Goal: Transaction & Acquisition: Book appointment/travel/reservation

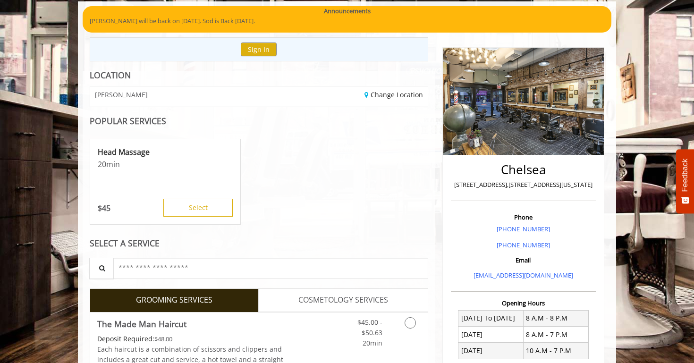
scroll to position [234, 0]
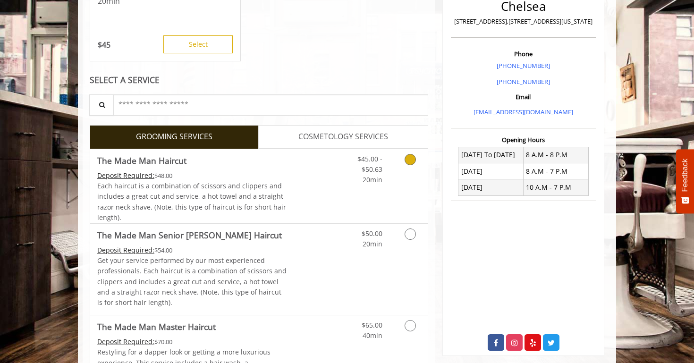
click at [409, 162] on icon "Grooming services" at bounding box center [409, 159] width 11 height 11
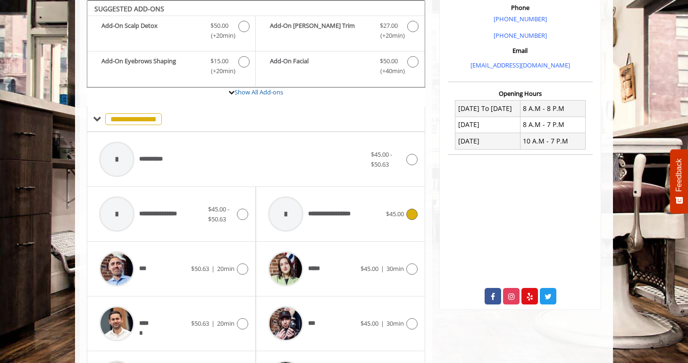
scroll to position [359, 0]
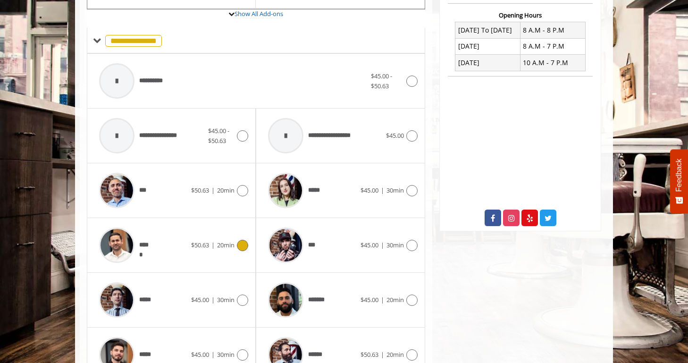
click at [244, 244] on icon at bounding box center [242, 245] width 11 height 11
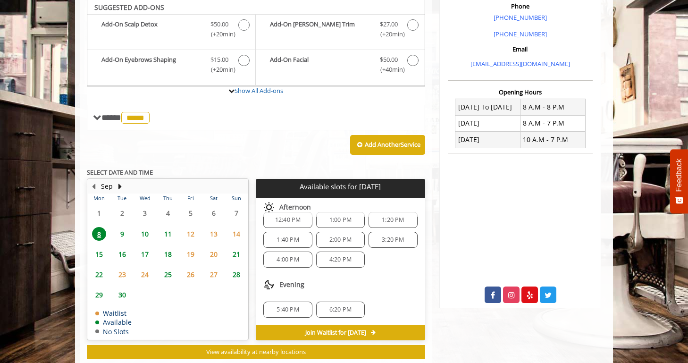
scroll to position [281, 0]
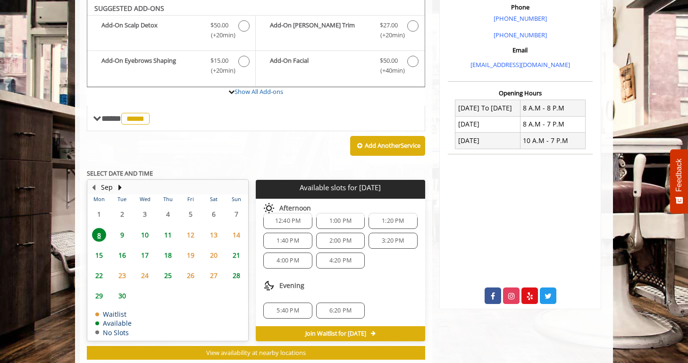
click at [348, 258] on span "4:20 PM" at bounding box center [340, 261] width 22 height 8
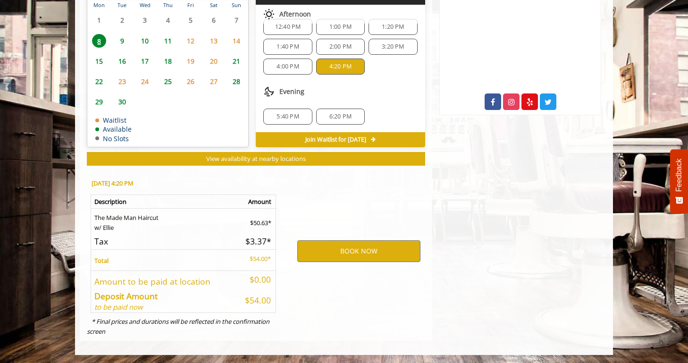
scroll to position [476, 0]
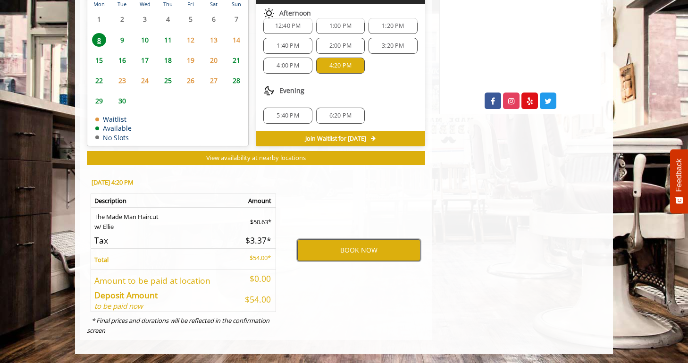
click at [340, 255] on button "BOOK NOW" at bounding box center [358, 250] width 123 height 22
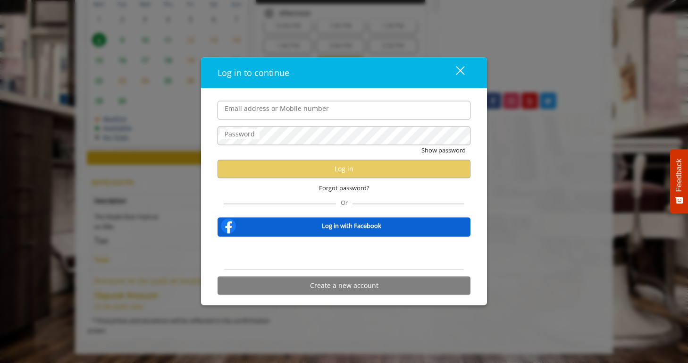
type input "**********"
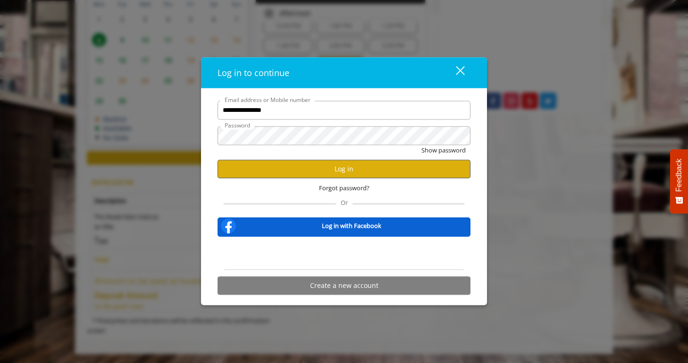
scroll to position [0, 0]
click at [302, 166] on button "Log in" at bounding box center [344, 168] width 253 height 18
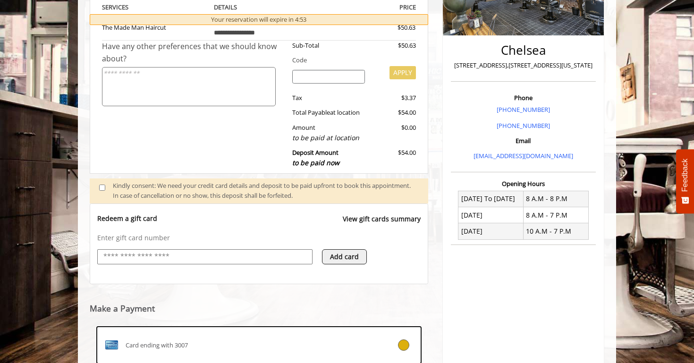
scroll to position [229, 0]
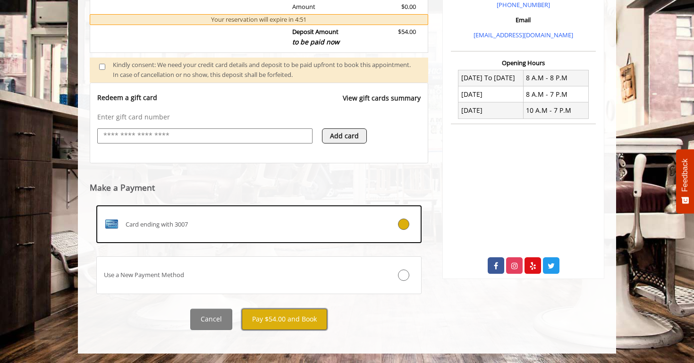
click at [283, 317] on button "Pay $54.00 and Book" at bounding box center [284, 319] width 85 height 21
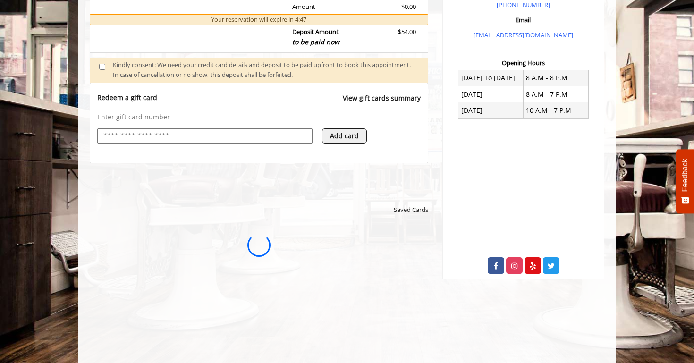
scroll to position [0, 0]
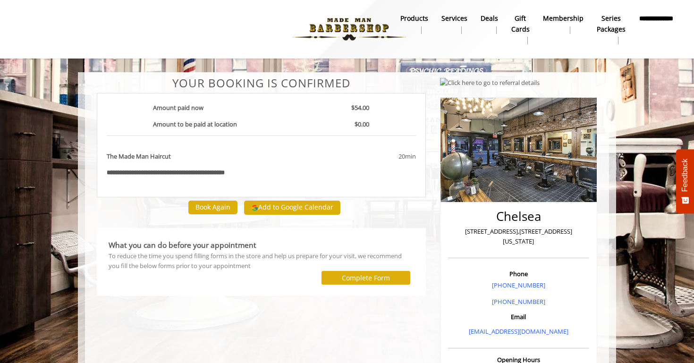
scroll to position [225, 0]
